Goal: Navigation & Orientation: Find specific page/section

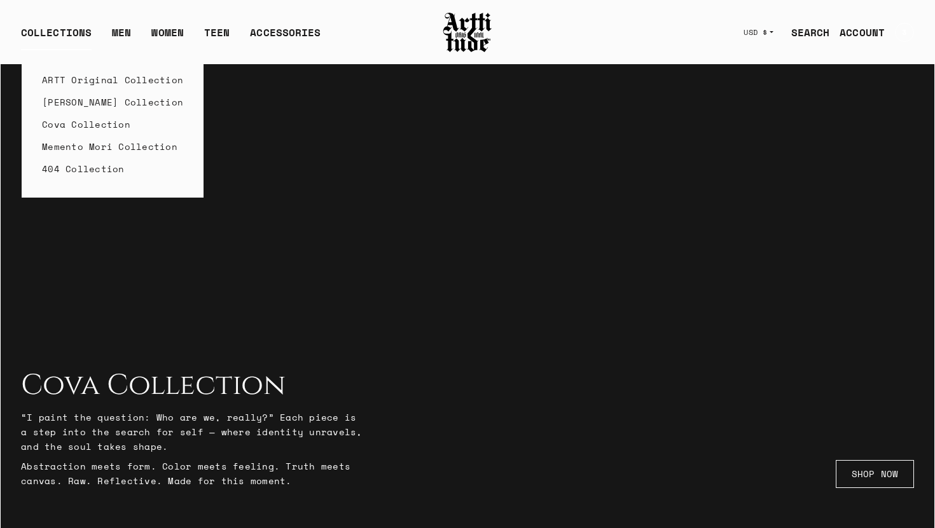
click at [85, 103] on link "Caravaggio Collection" at bounding box center [112, 102] width 141 height 22
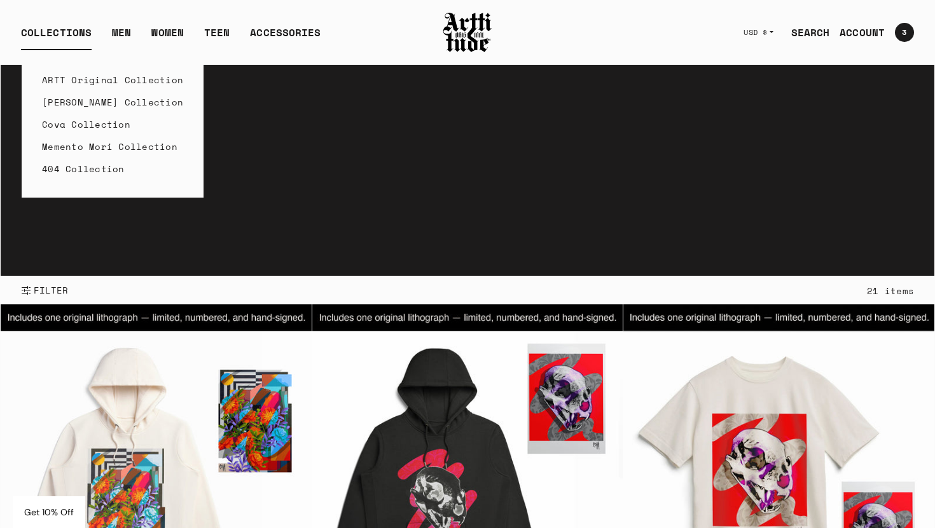
click at [82, 79] on link "ARTT Original Collection" at bounding box center [112, 80] width 141 height 22
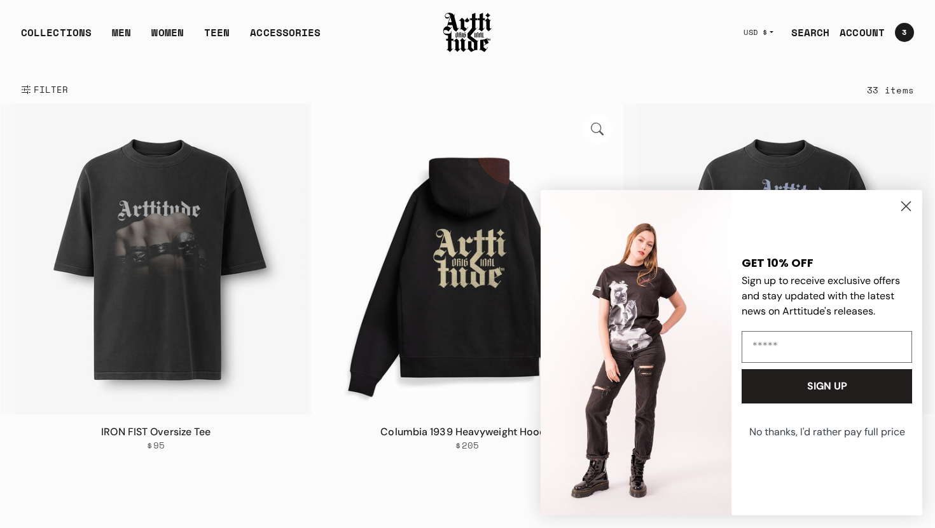
scroll to position [219, 0]
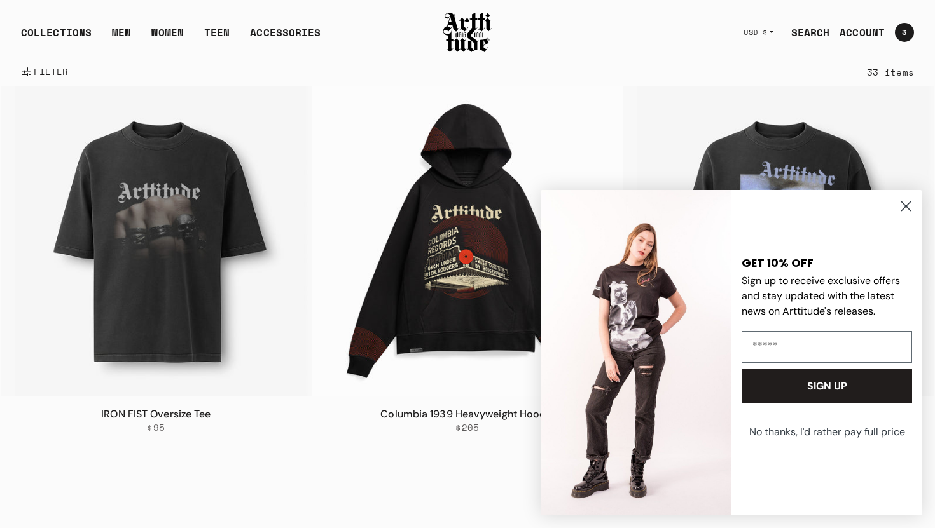
click at [907, 207] on circle "Close dialog" at bounding box center [905, 206] width 21 height 21
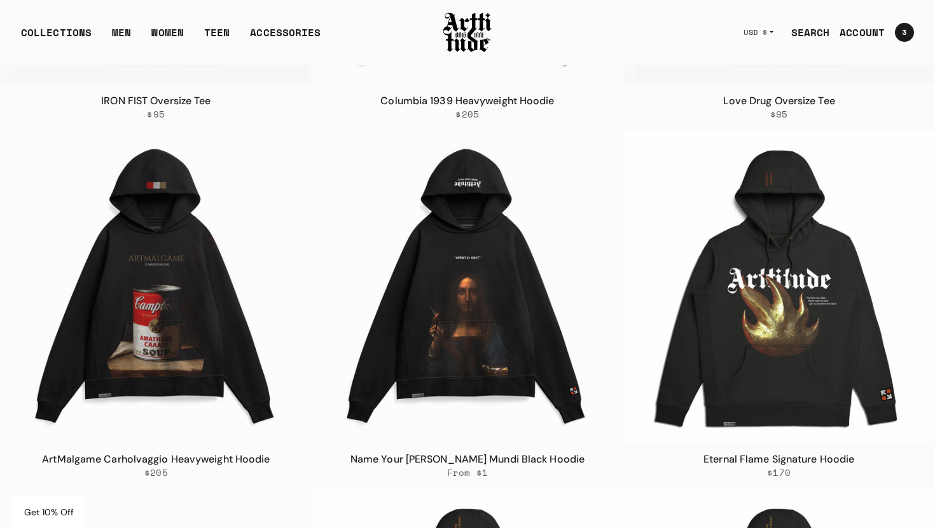
scroll to position [0, 0]
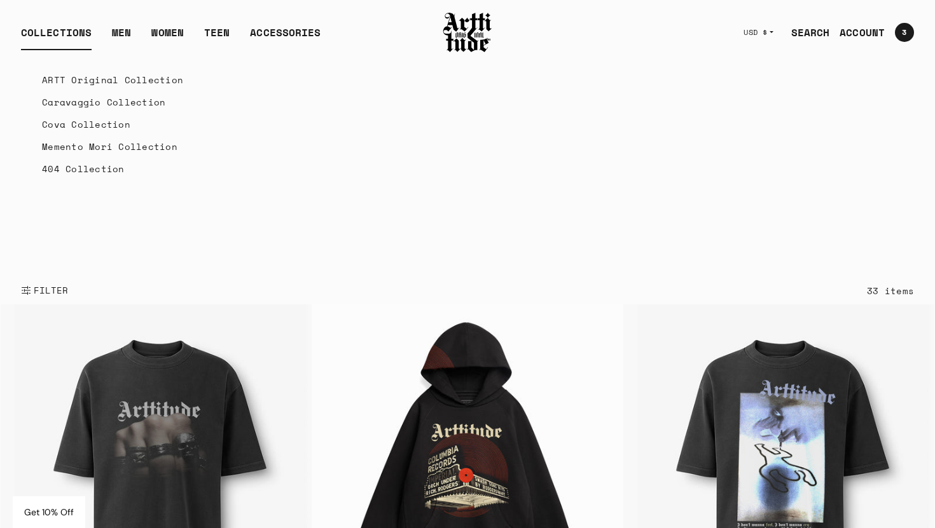
click at [88, 170] on link "404 Collection" at bounding box center [112, 169] width 141 height 22
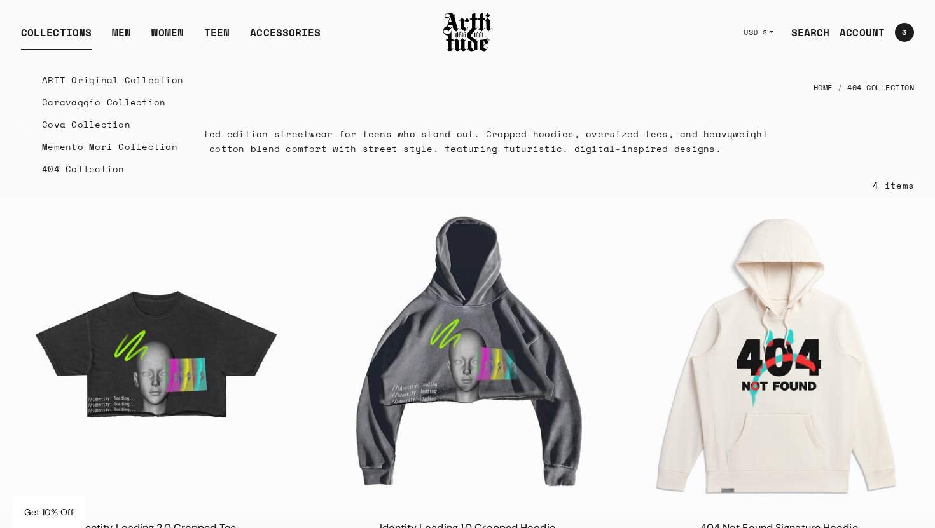
click at [79, 77] on link "ARTT Original Collection" at bounding box center [112, 80] width 141 height 22
